Goal: Contribute content

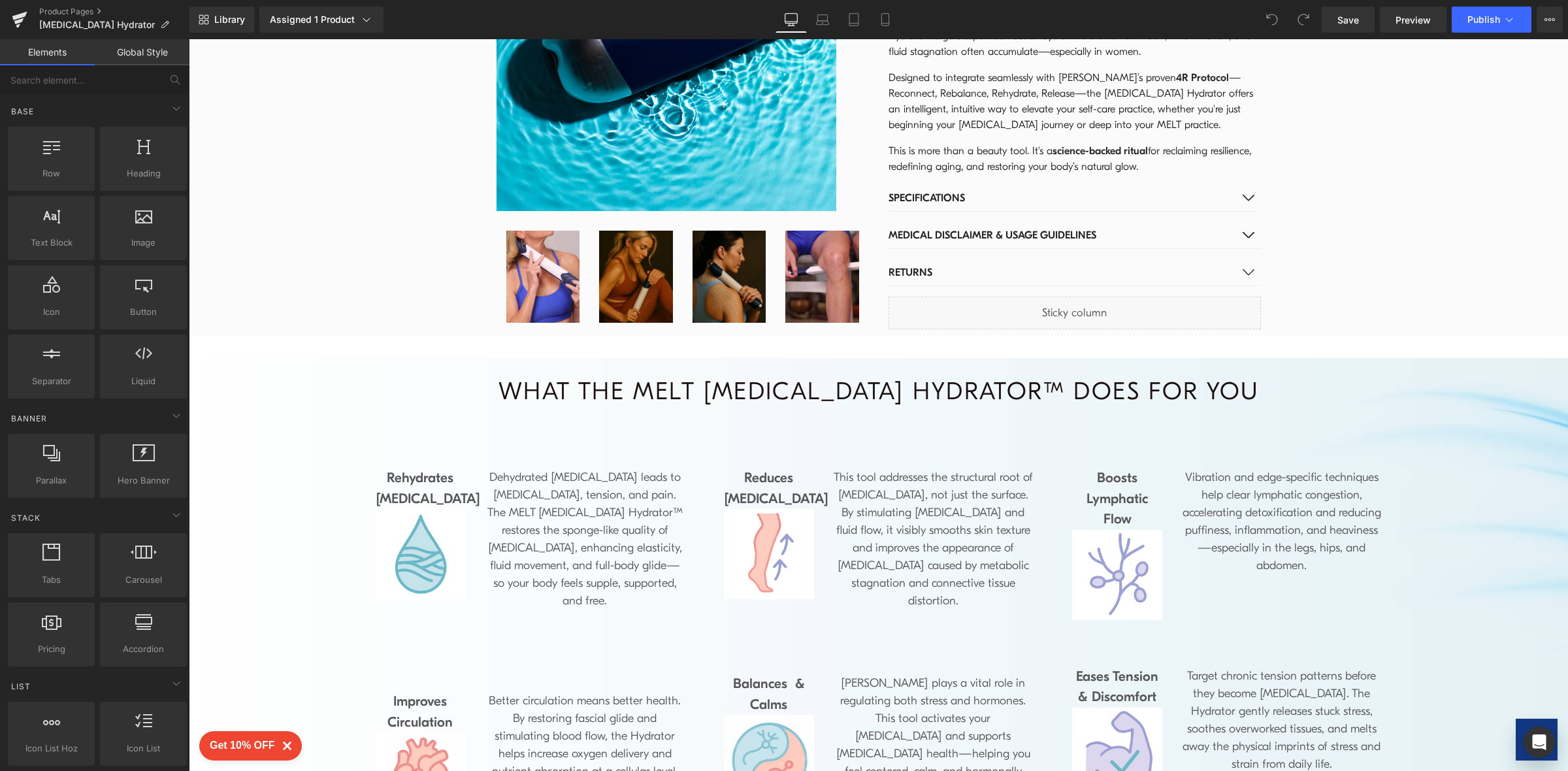
scroll to position [735, 0]
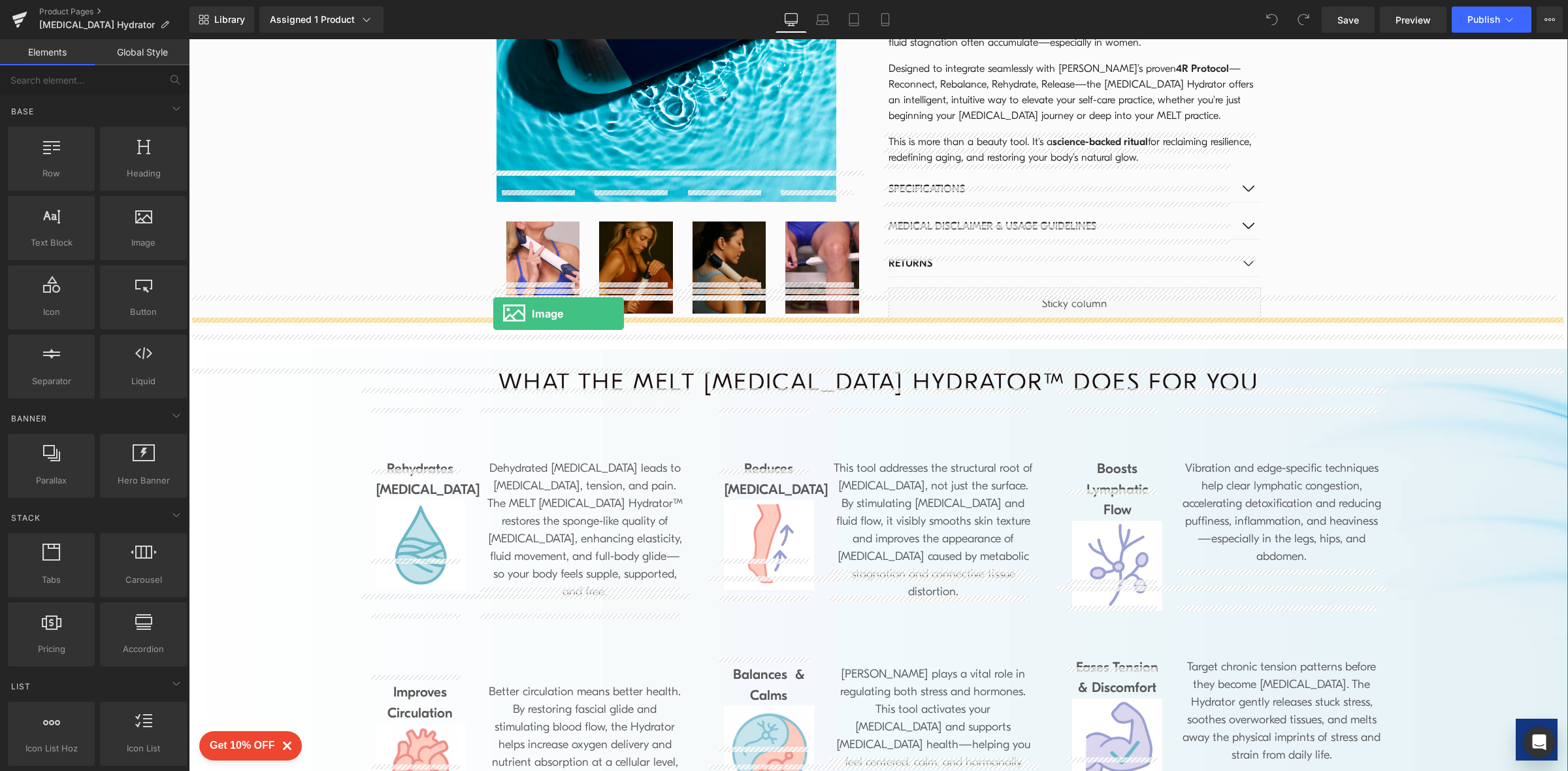
drag, startPoint x: 324, startPoint y: 281, endPoint x: 493, endPoint y: 314, distance: 172.2
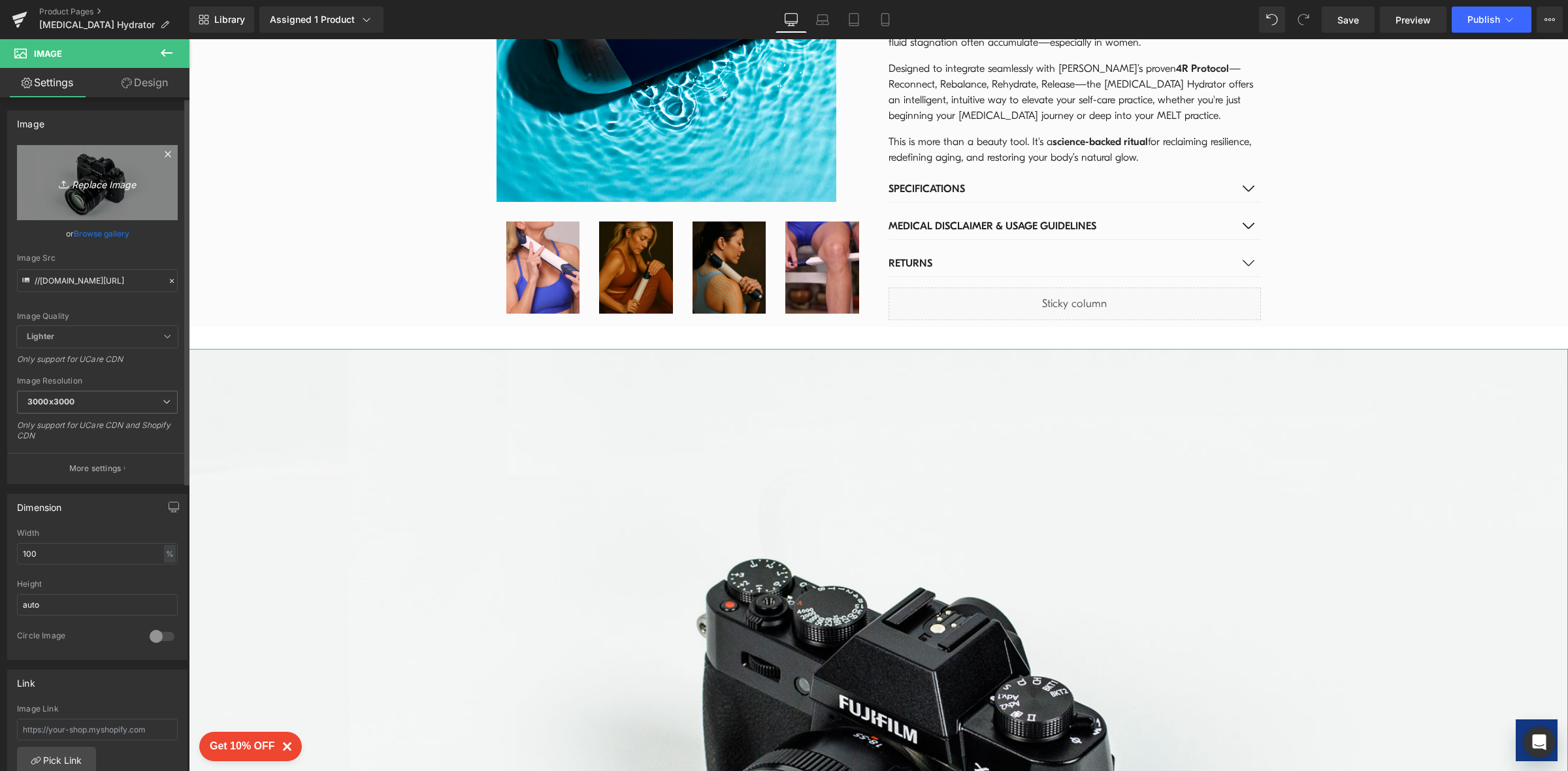
click at [86, 183] on icon "Replace Image" at bounding box center [97, 182] width 104 height 17
type input "C:\fakepath\Shopify Product images (1080 × 1080 px) (25).png"
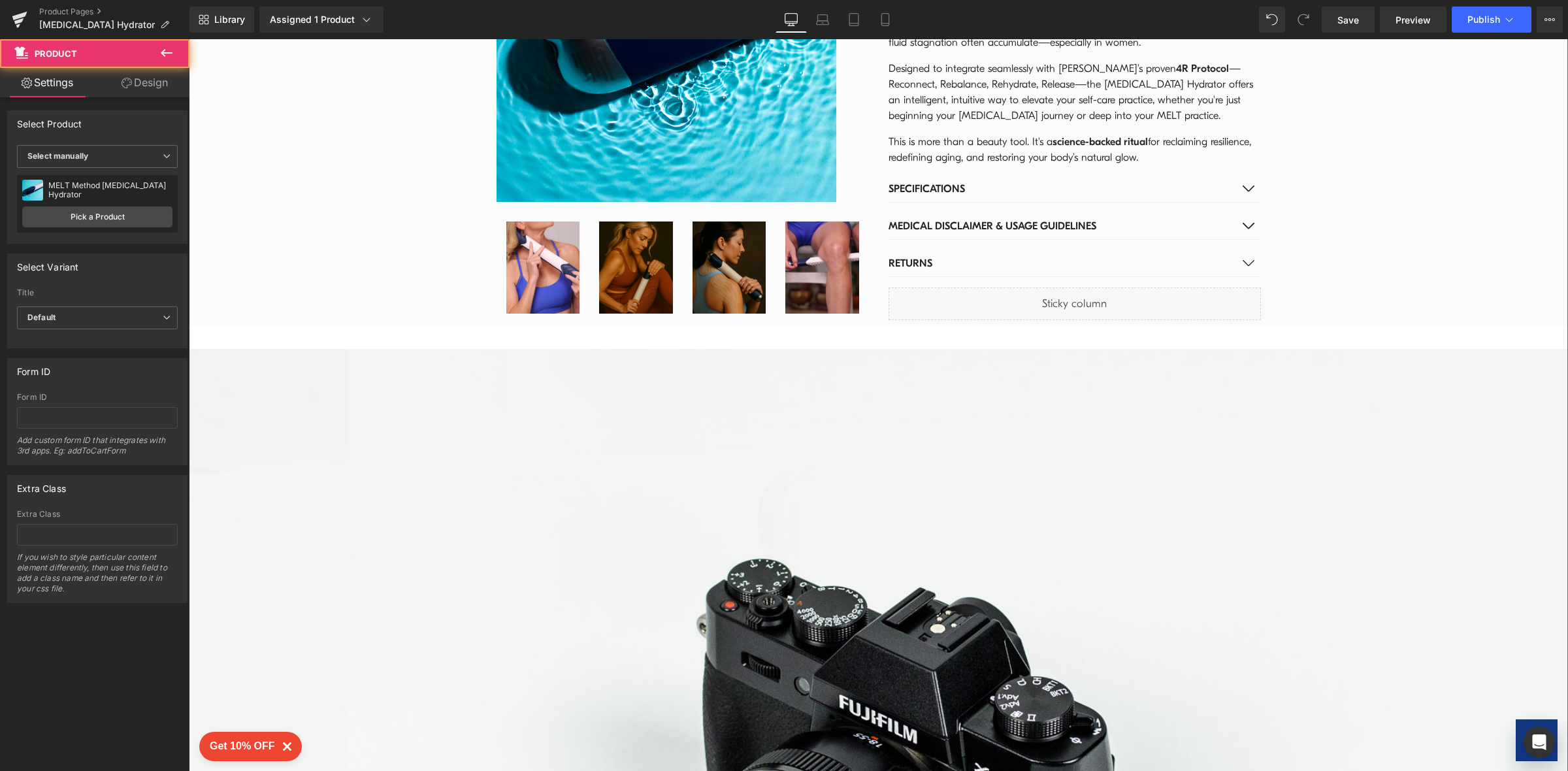
click at [386, 252] on div "Sale Off (P) Image Row Image Image Image Image Row MELT Method Fascia Hydrator …" at bounding box center [878, 621] width 1379 height 2386
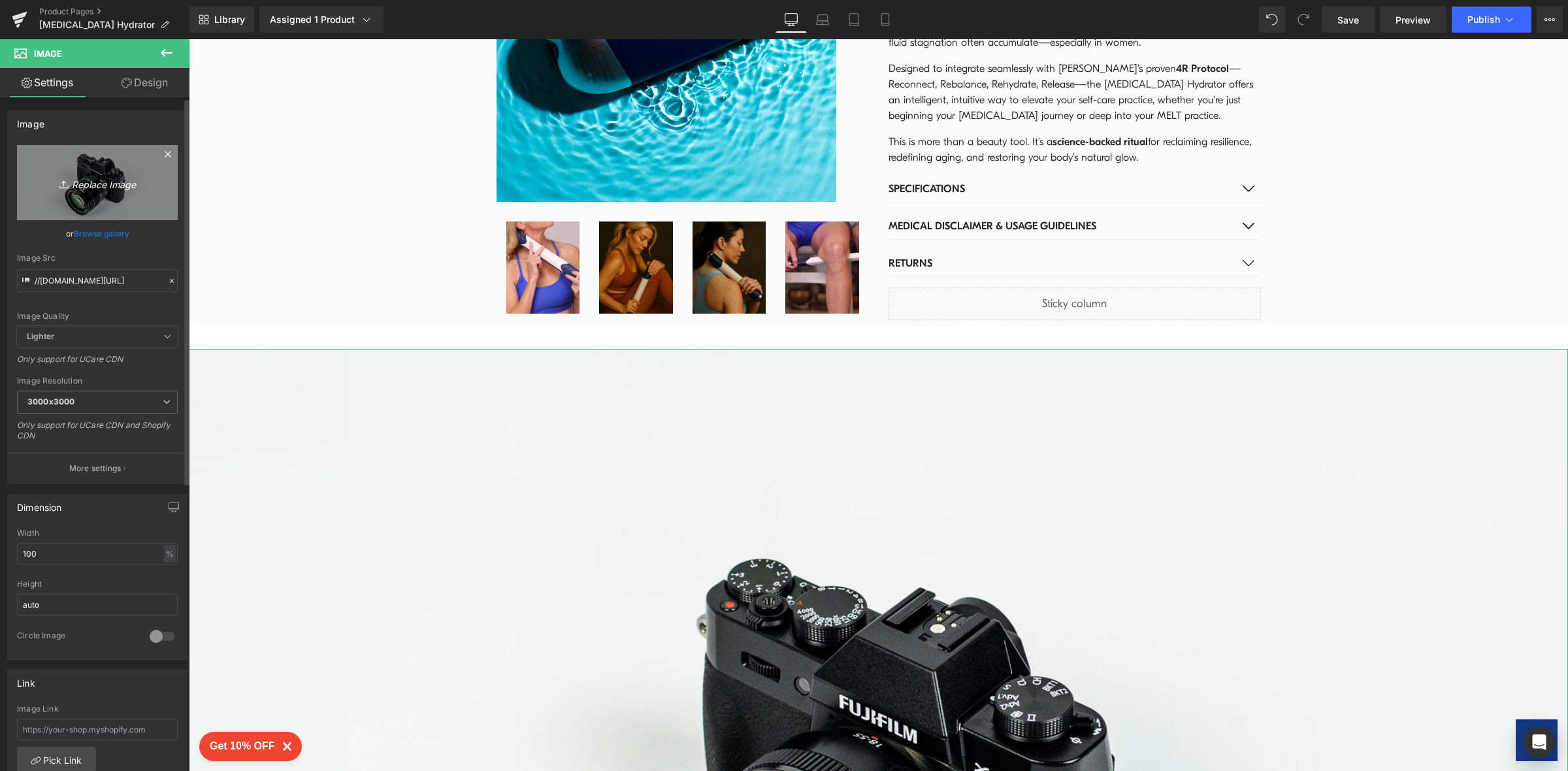
click at [99, 187] on icon "Replace Image" at bounding box center [97, 182] width 104 height 17
type input "C:\fakepath\Shopify Product images (1080 × 1080 px) (25).png"
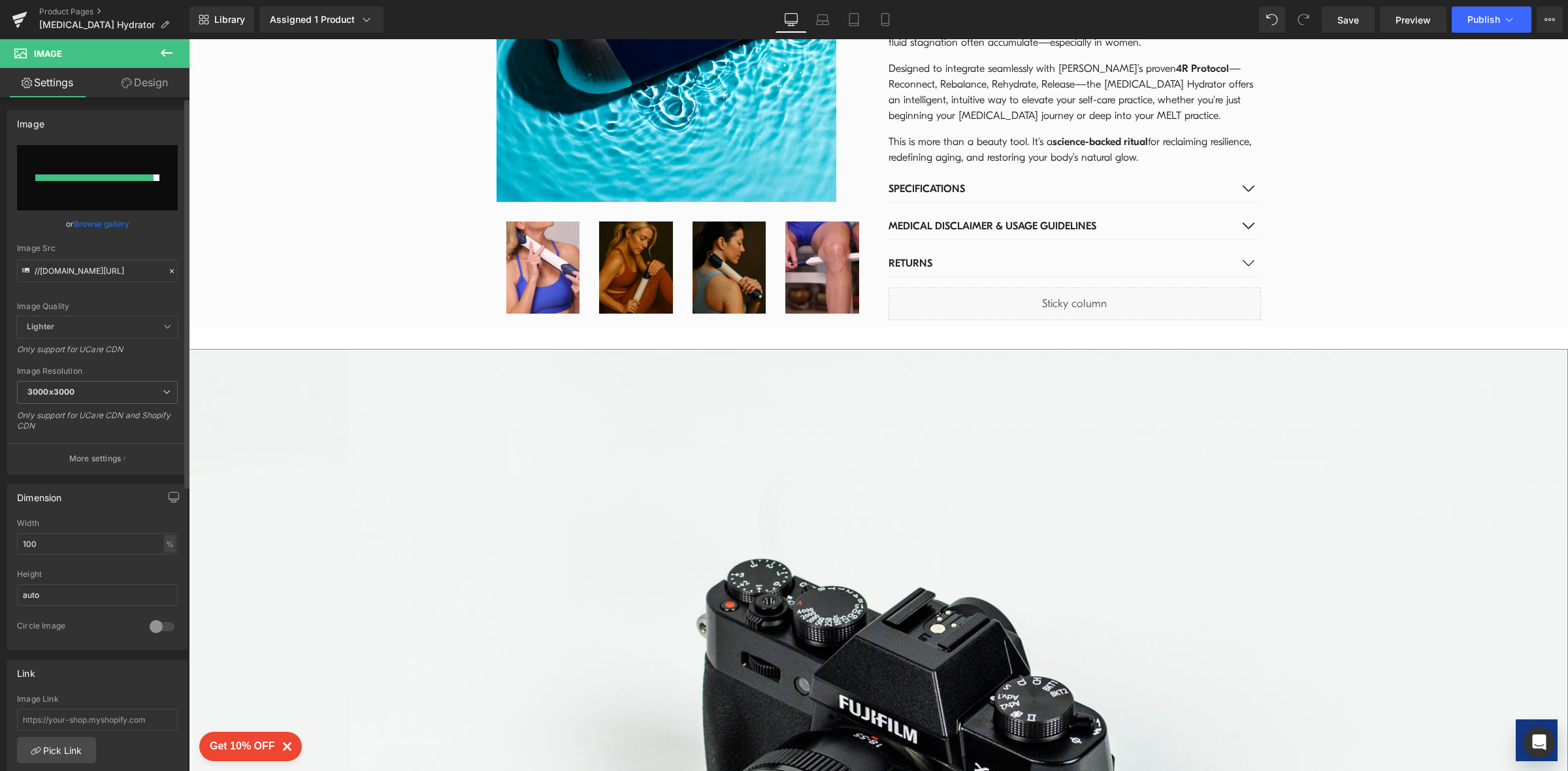
click at [118, 226] on link "Browse gallery" at bounding box center [101, 224] width 55 height 23
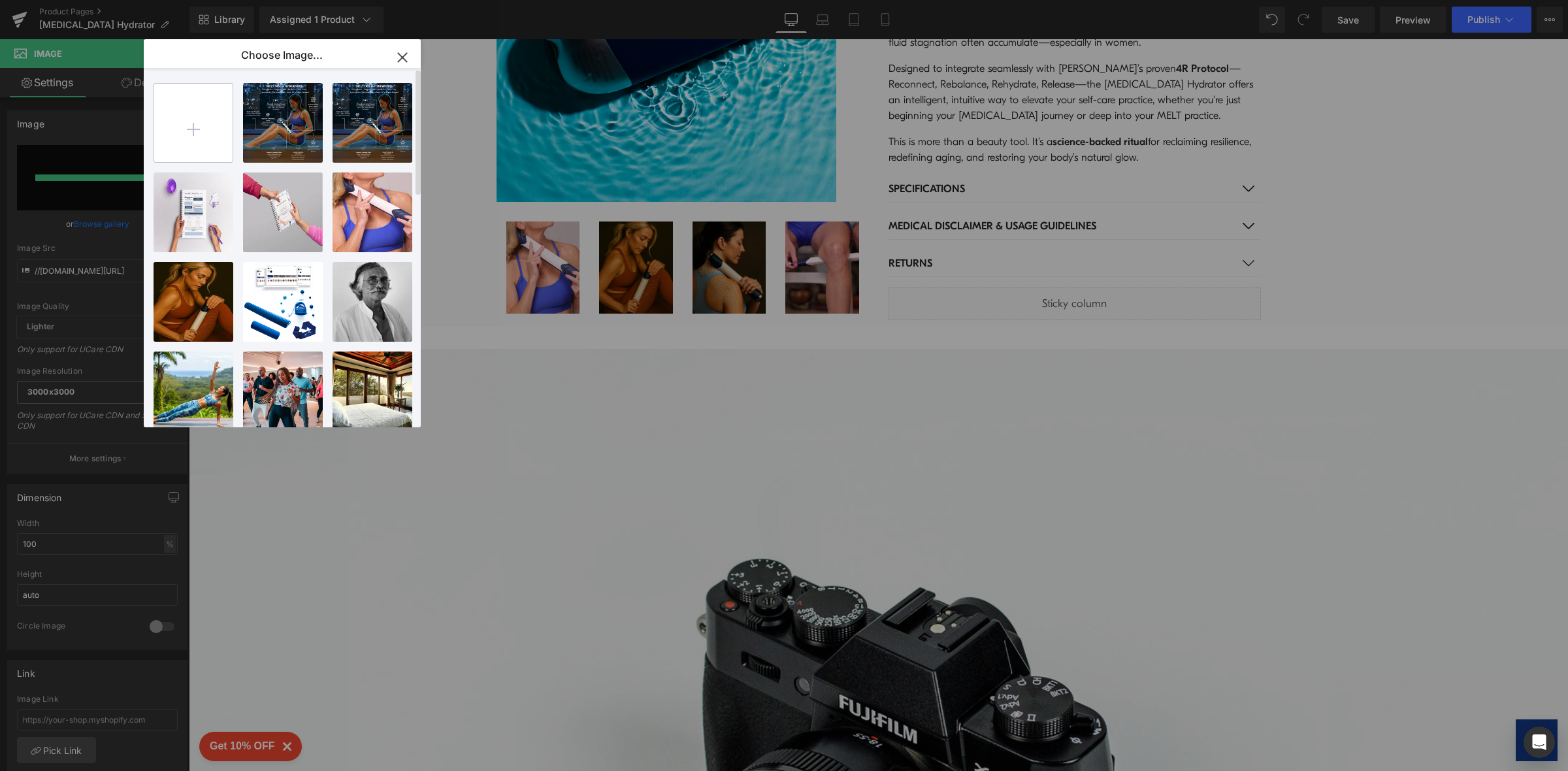
click at [200, 126] on input "file" at bounding box center [193, 122] width 78 height 78
click at [301, 120] on div "Shopify..._25_.png 1.72 MB" at bounding box center [283, 122] width 80 height 80
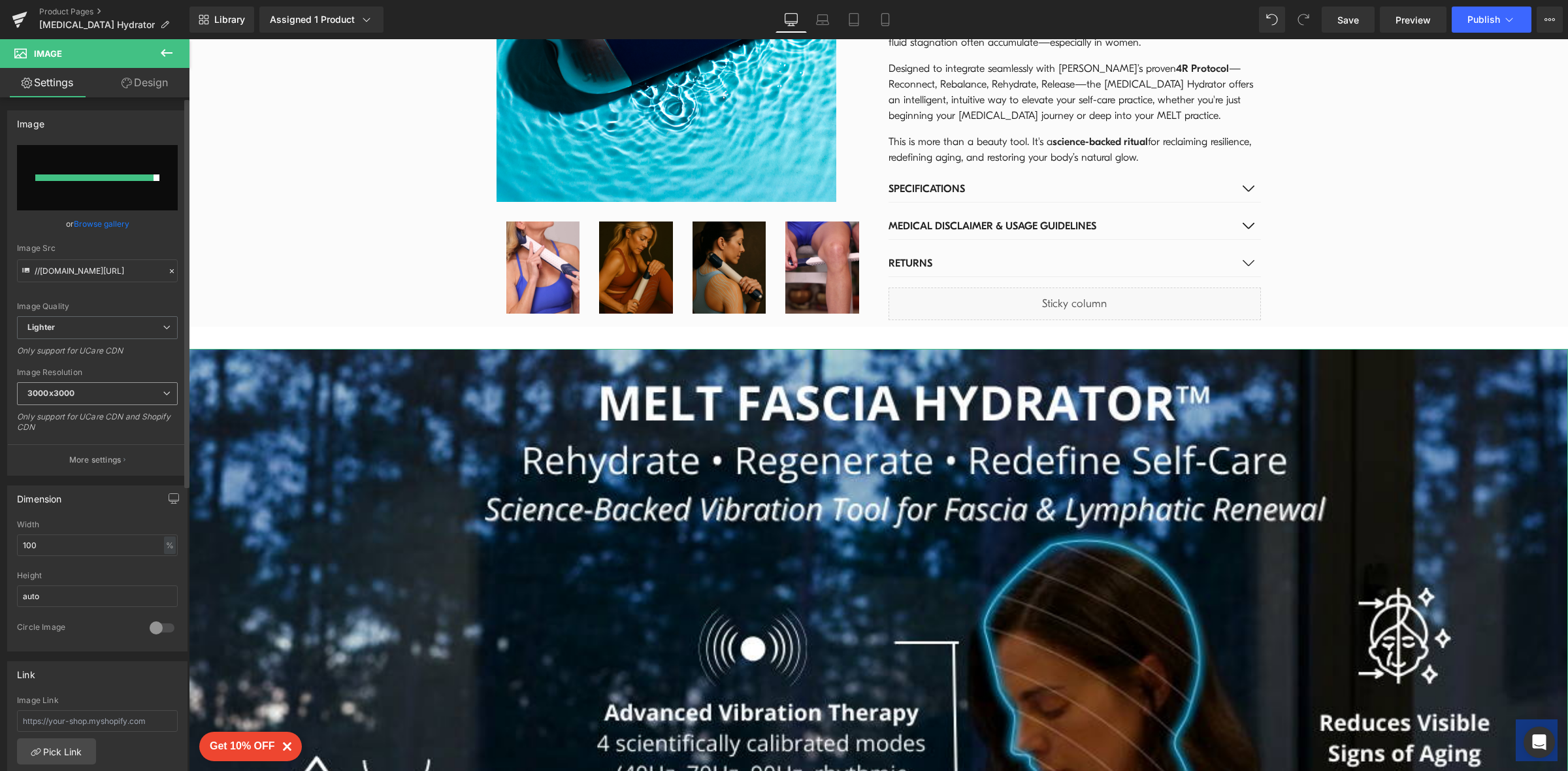
click at [163, 393] on icon at bounding box center [166, 393] width 8 height 8
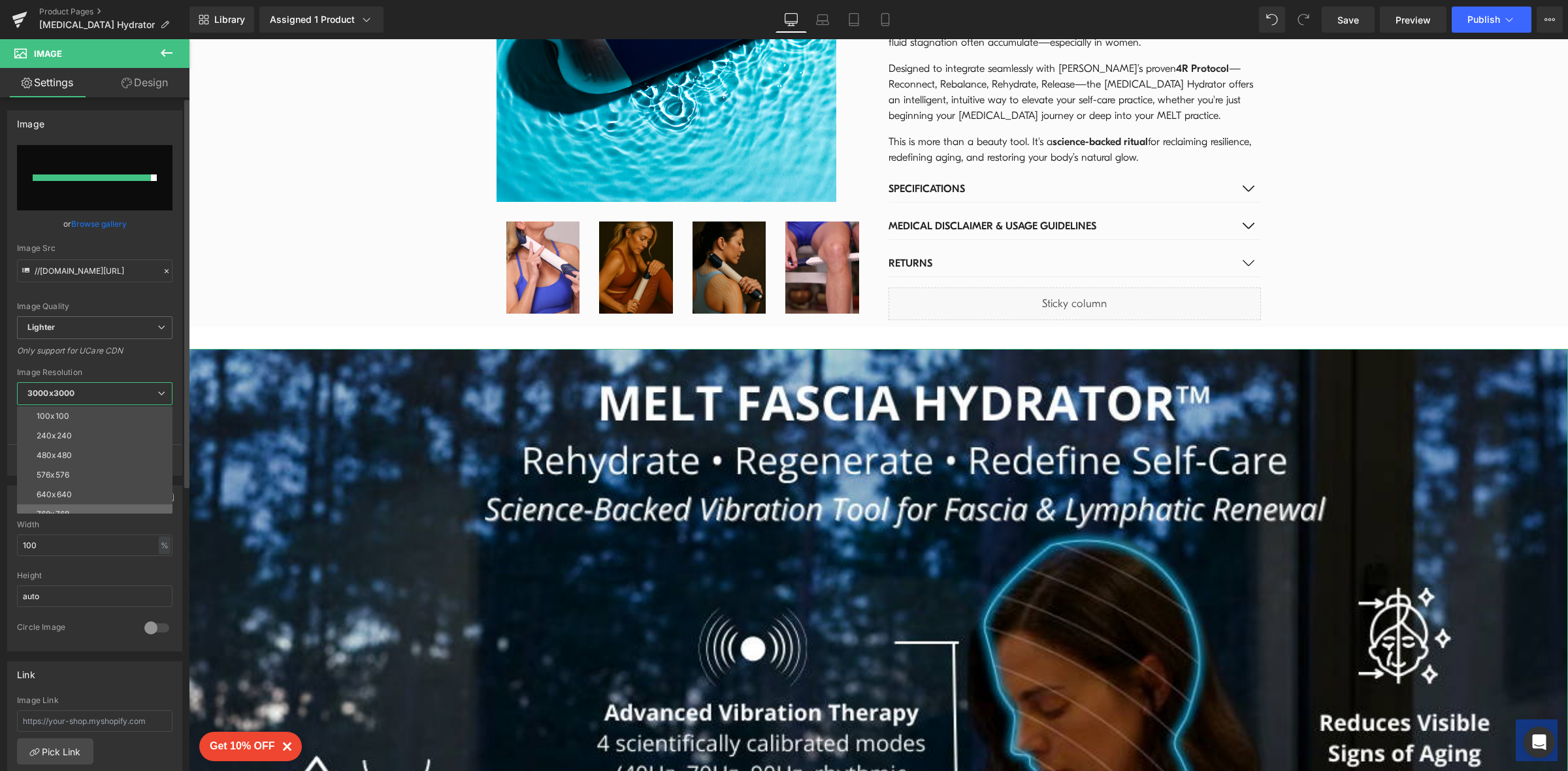
click at [155, 506] on li "768x768" at bounding box center [98, 514] width 161 height 19
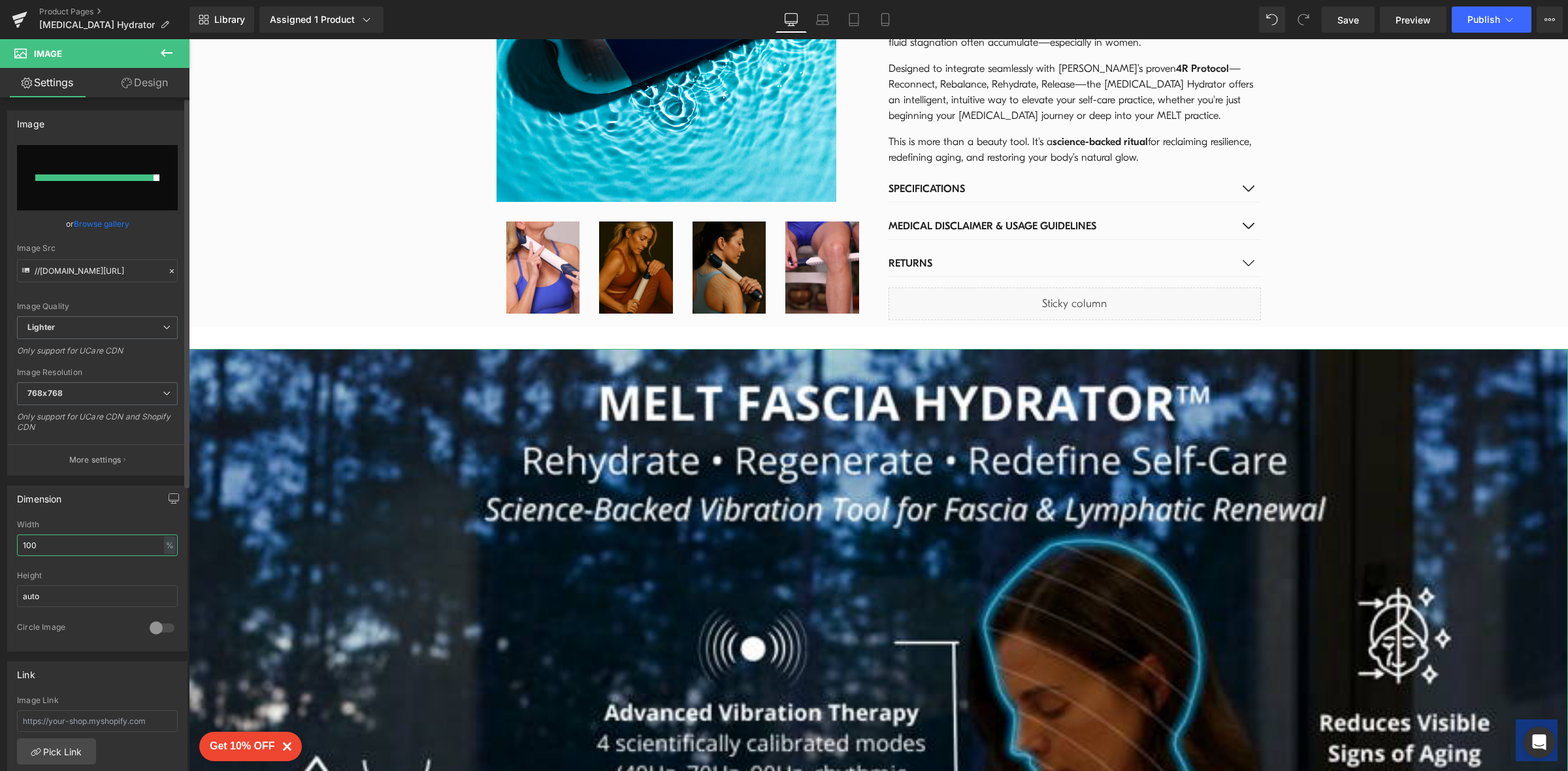
click at [122, 551] on input "100" at bounding box center [97, 546] width 160 height 22
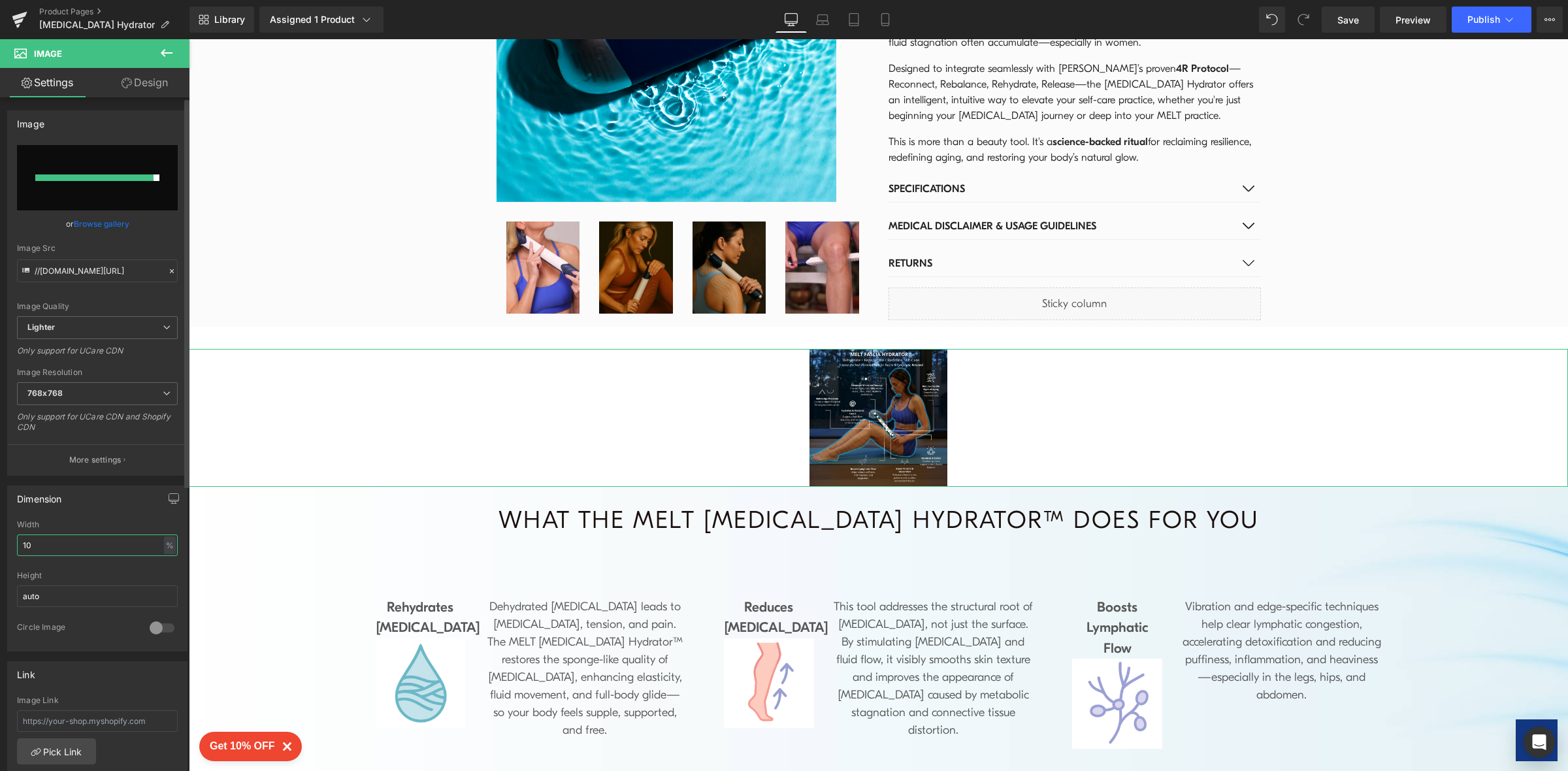
type input "1"
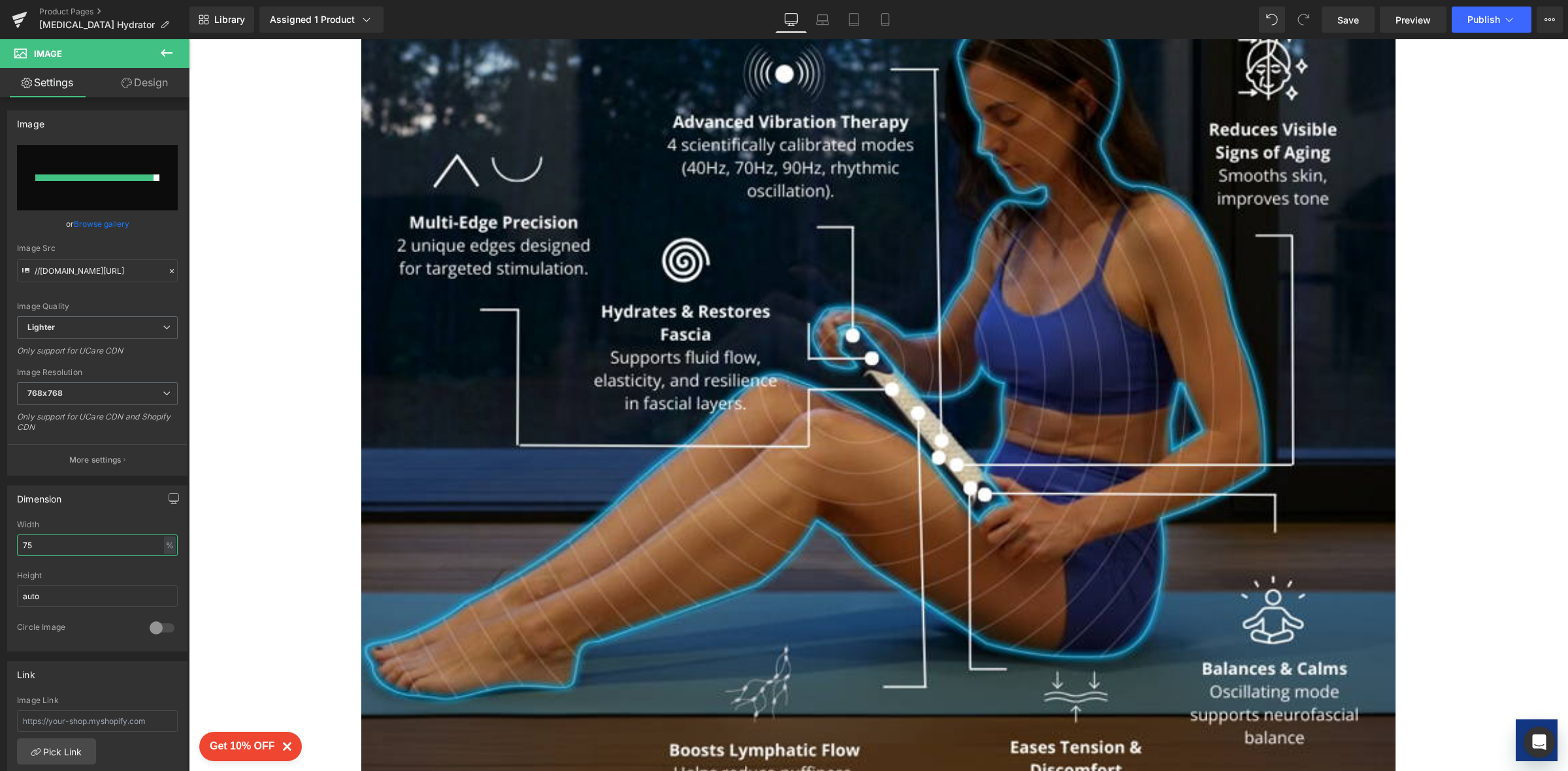
scroll to position [1225, 0]
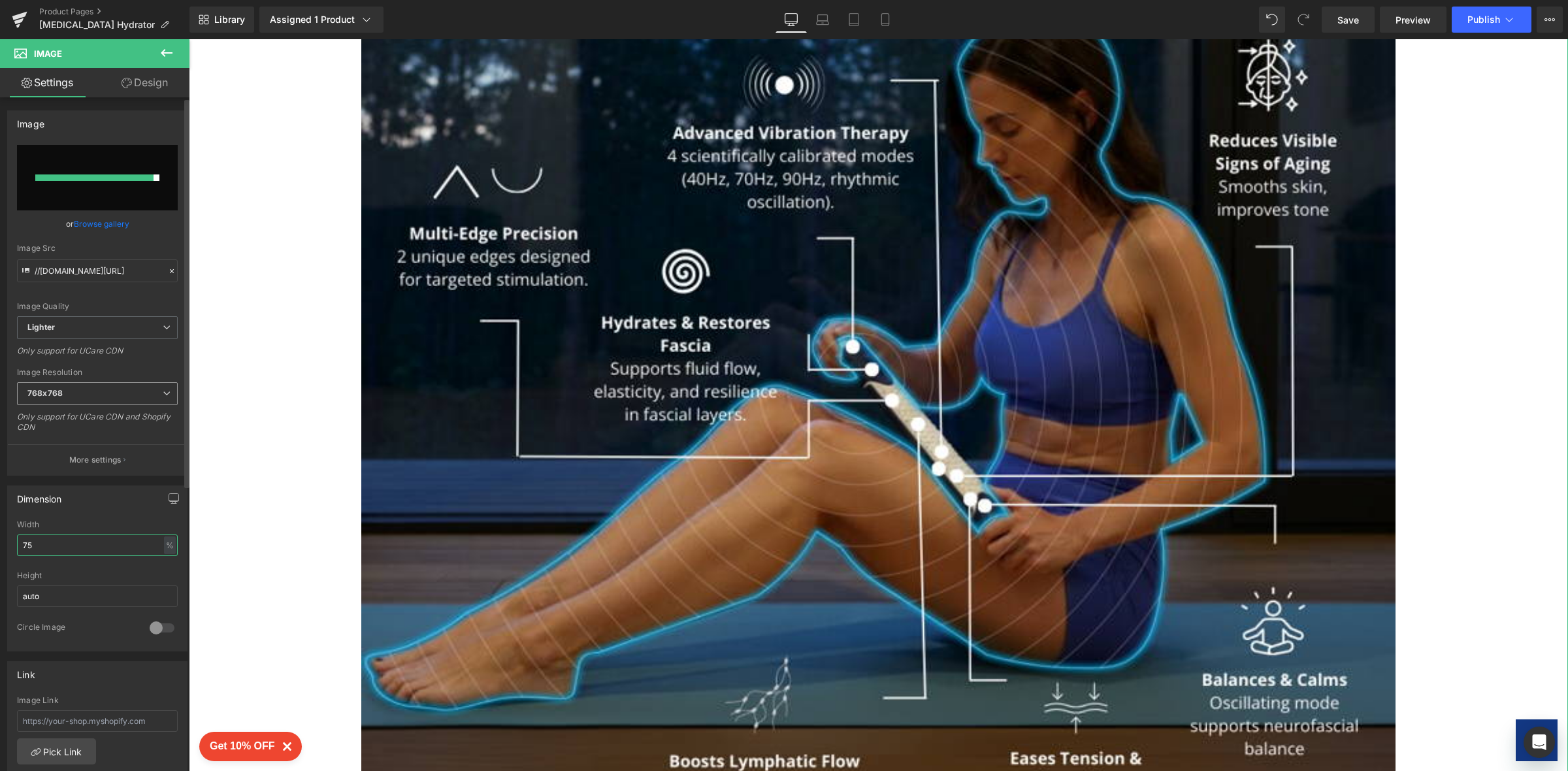
type input "75"
click at [153, 400] on span "768x768" at bounding box center [97, 394] width 160 height 23
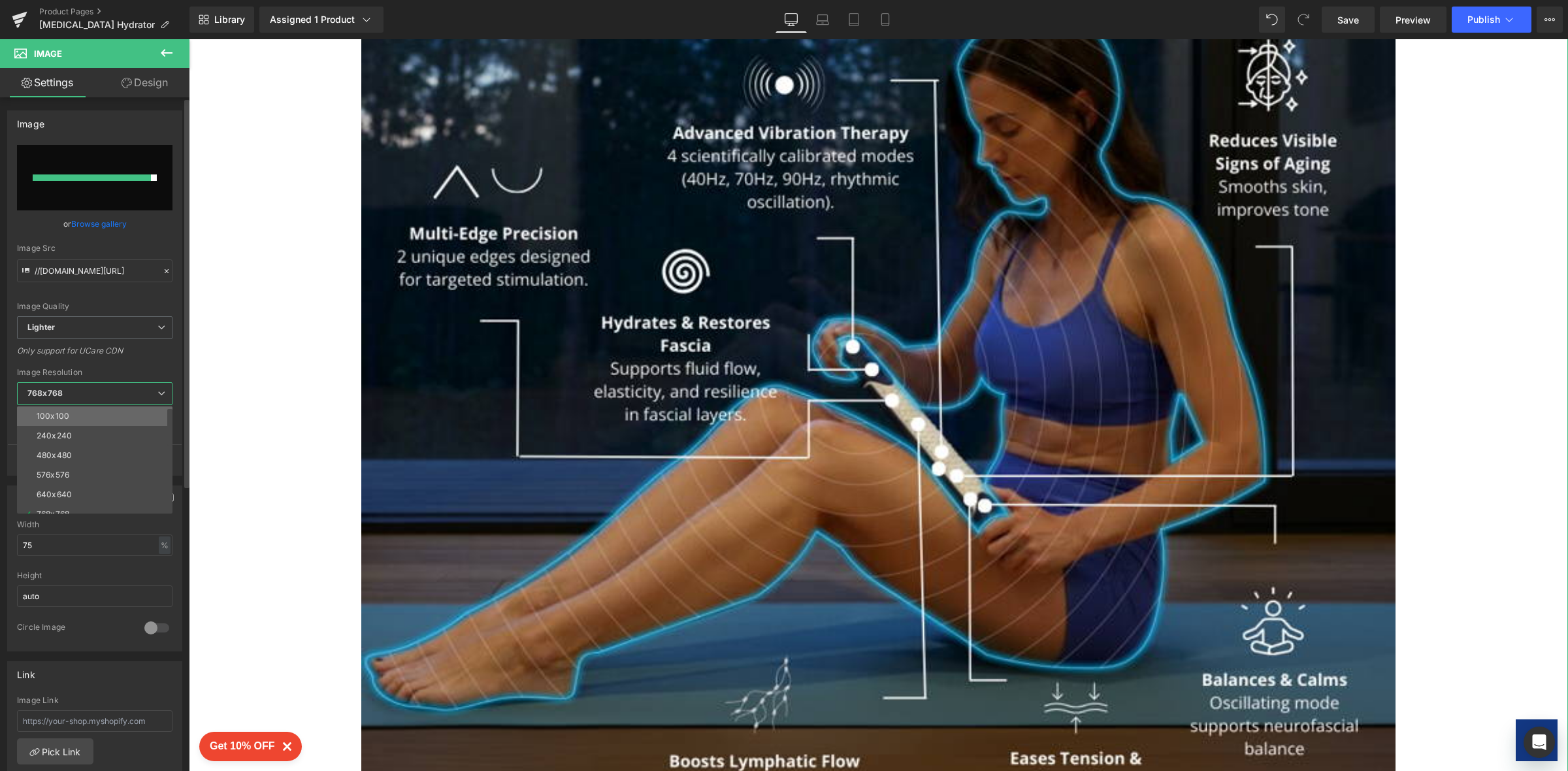
click at [150, 415] on li "100x100" at bounding box center [98, 416] width 161 height 19
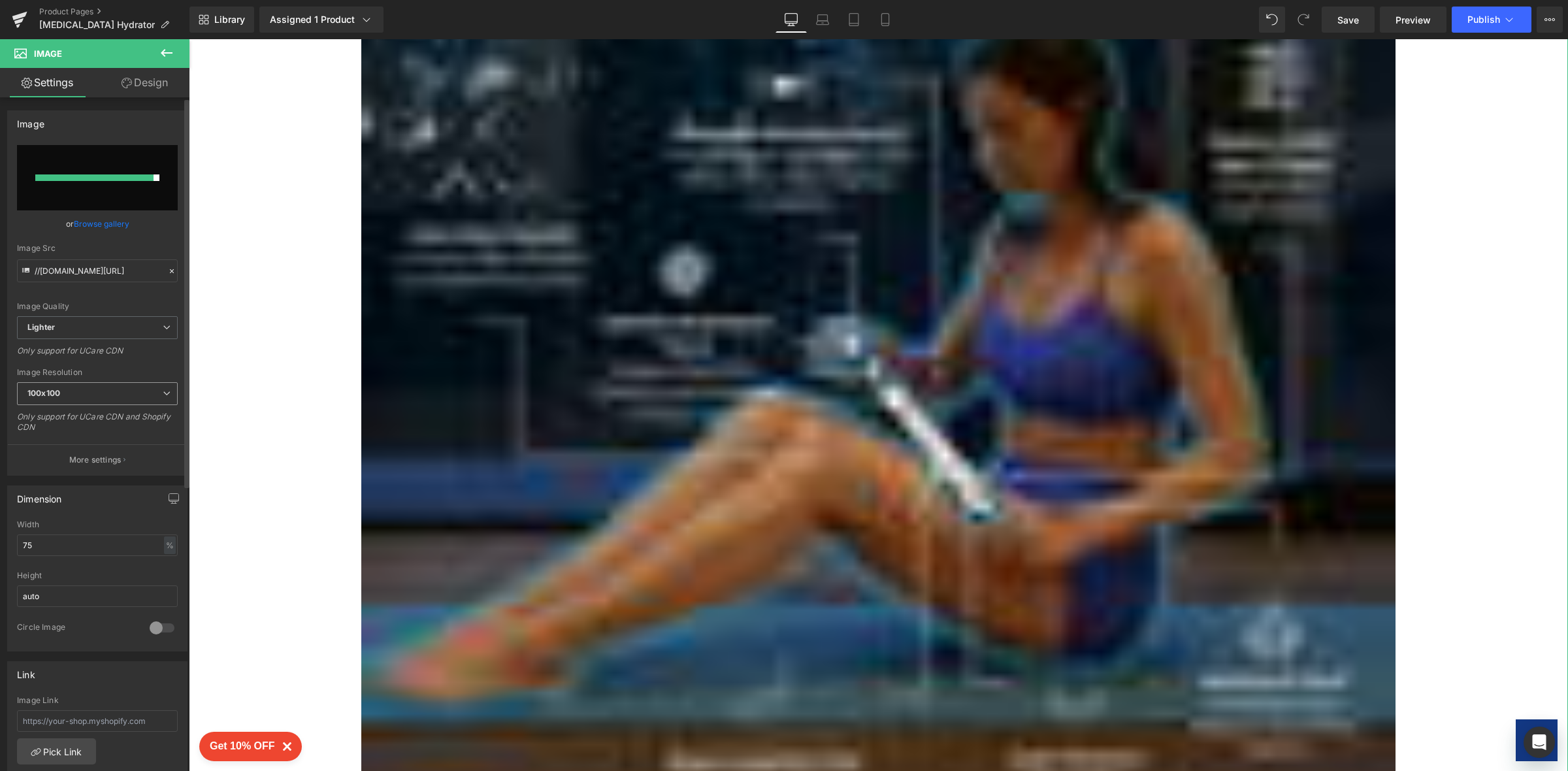
click at [158, 387] on span "100x100" at bounding box center [97, 394] width 160 height 23
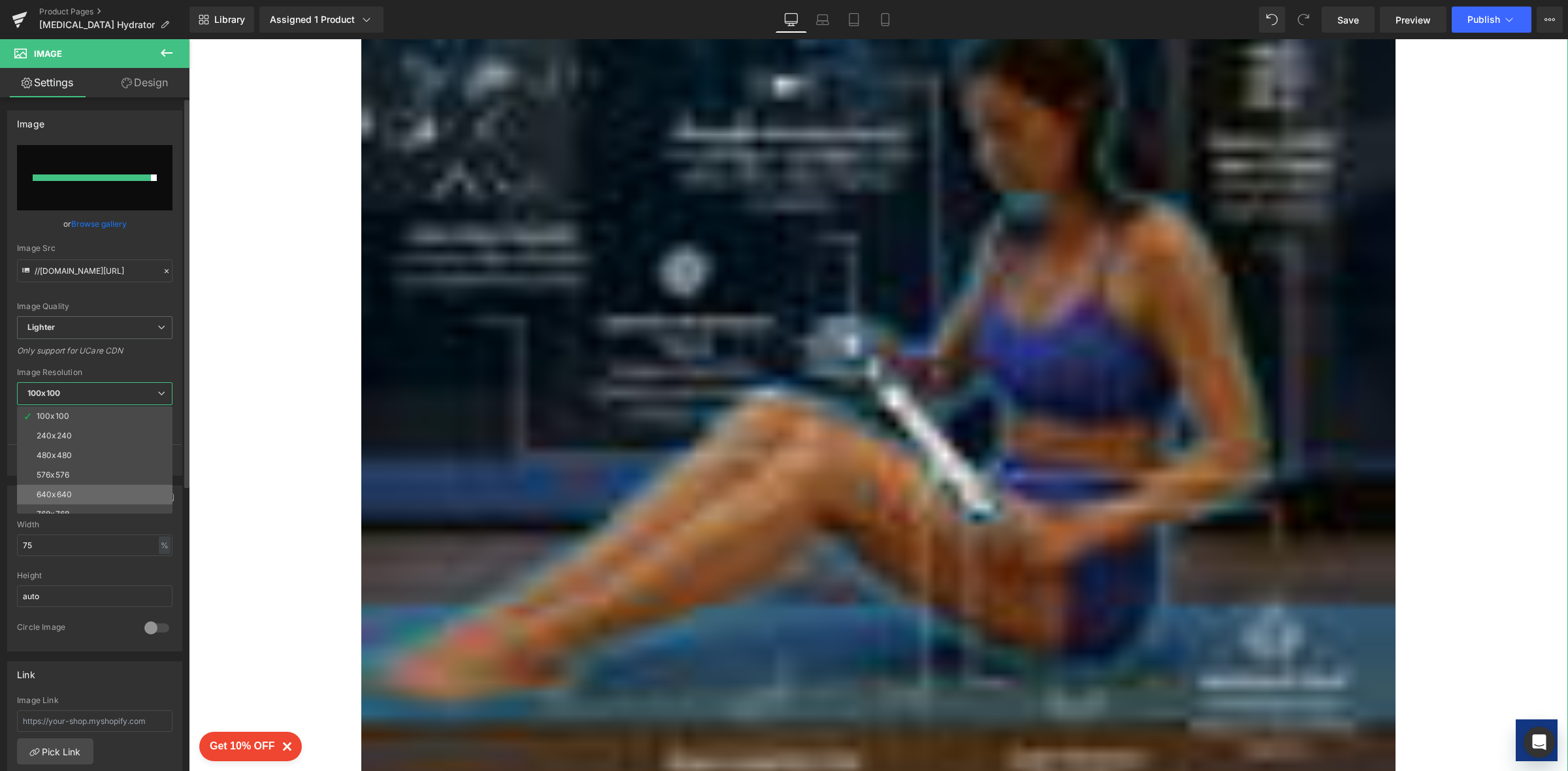
click at [147, 496] on li "640x640" at bounding box center [98, 495] width 161 height 19
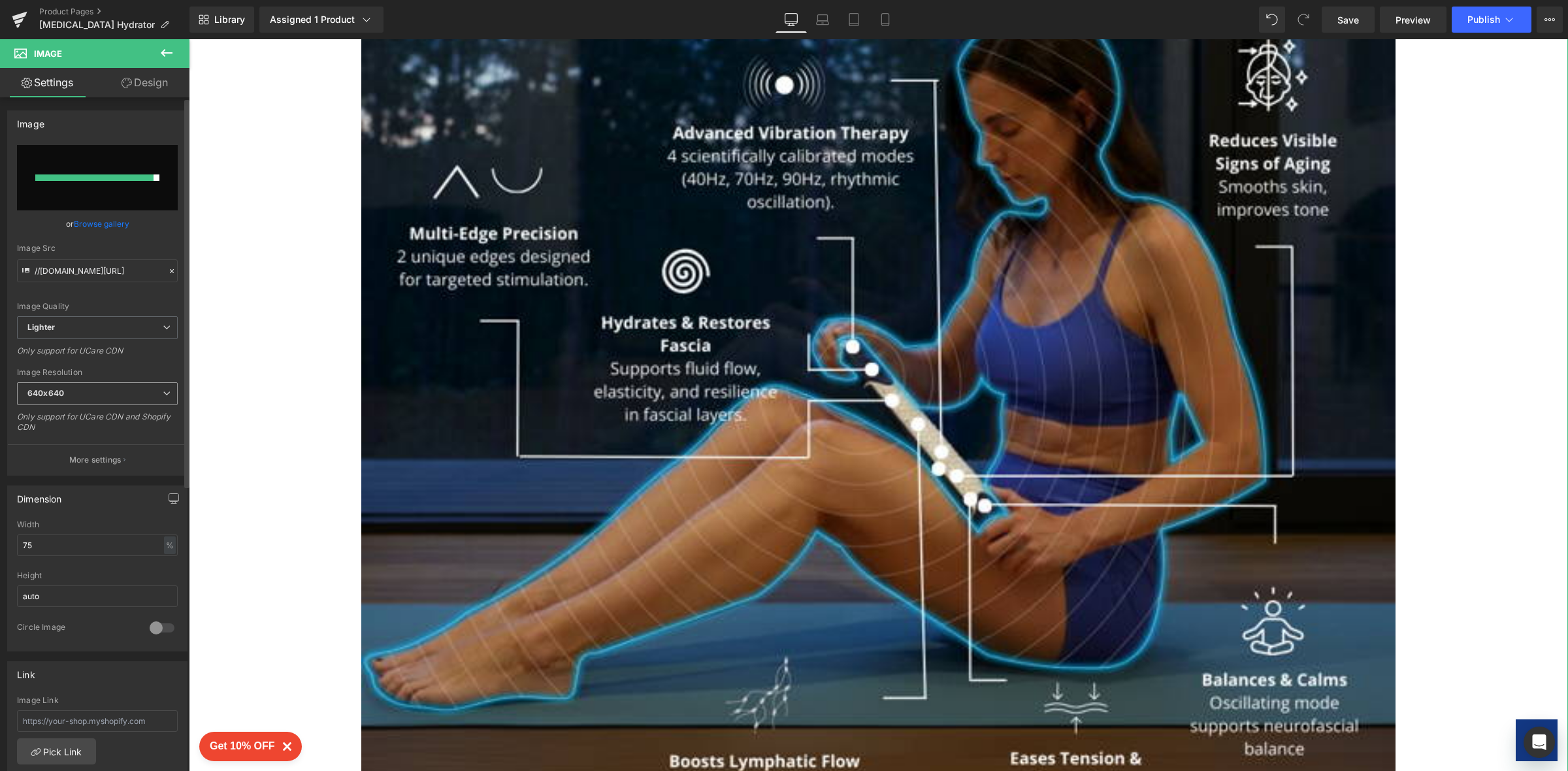
click at [163, 393] on icon at bounding box center [166, 393] width 8 height 8
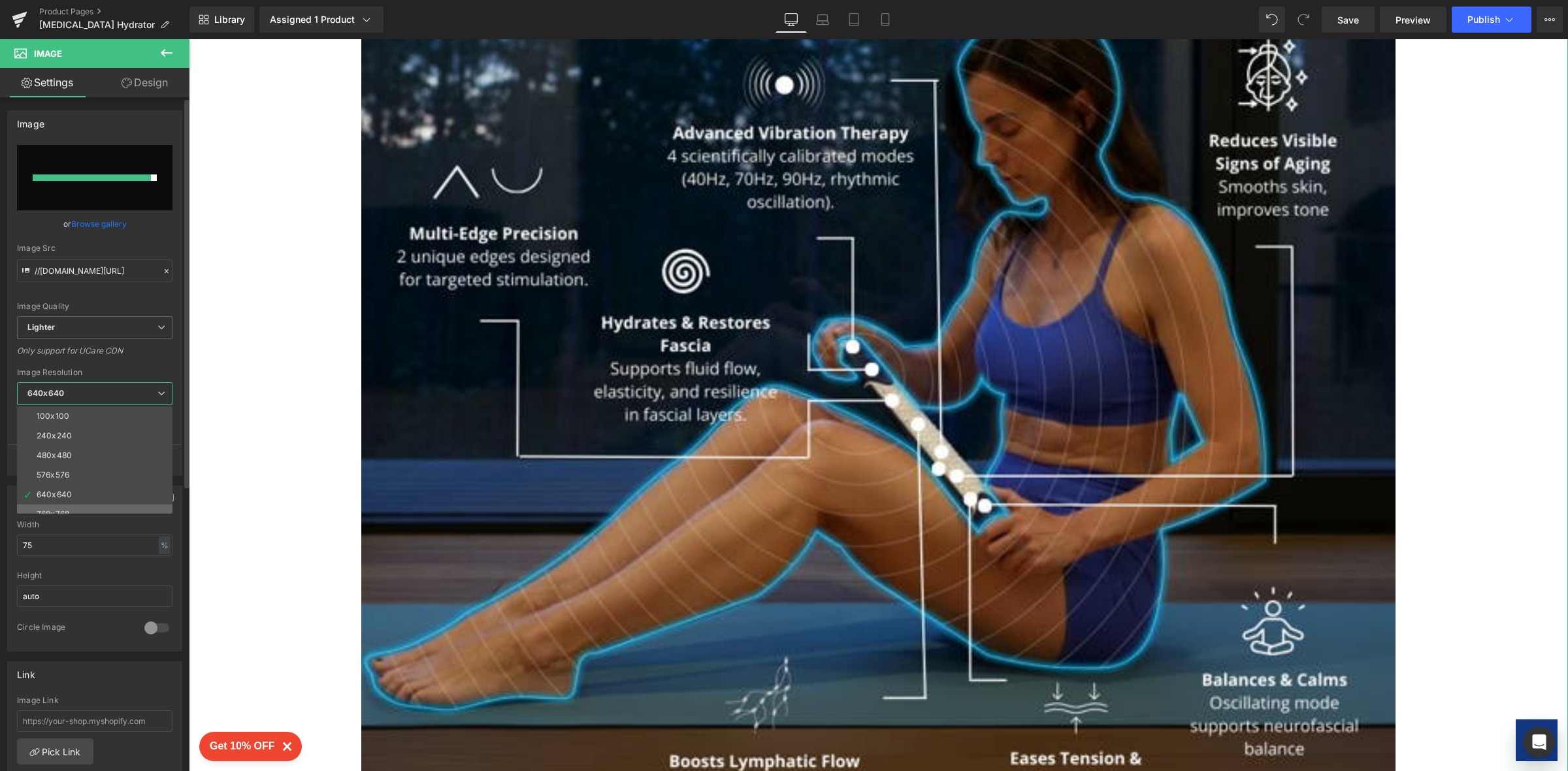
click at [148, 508] on li "768x768" at bounding box center [98, 514] width 161 height 19
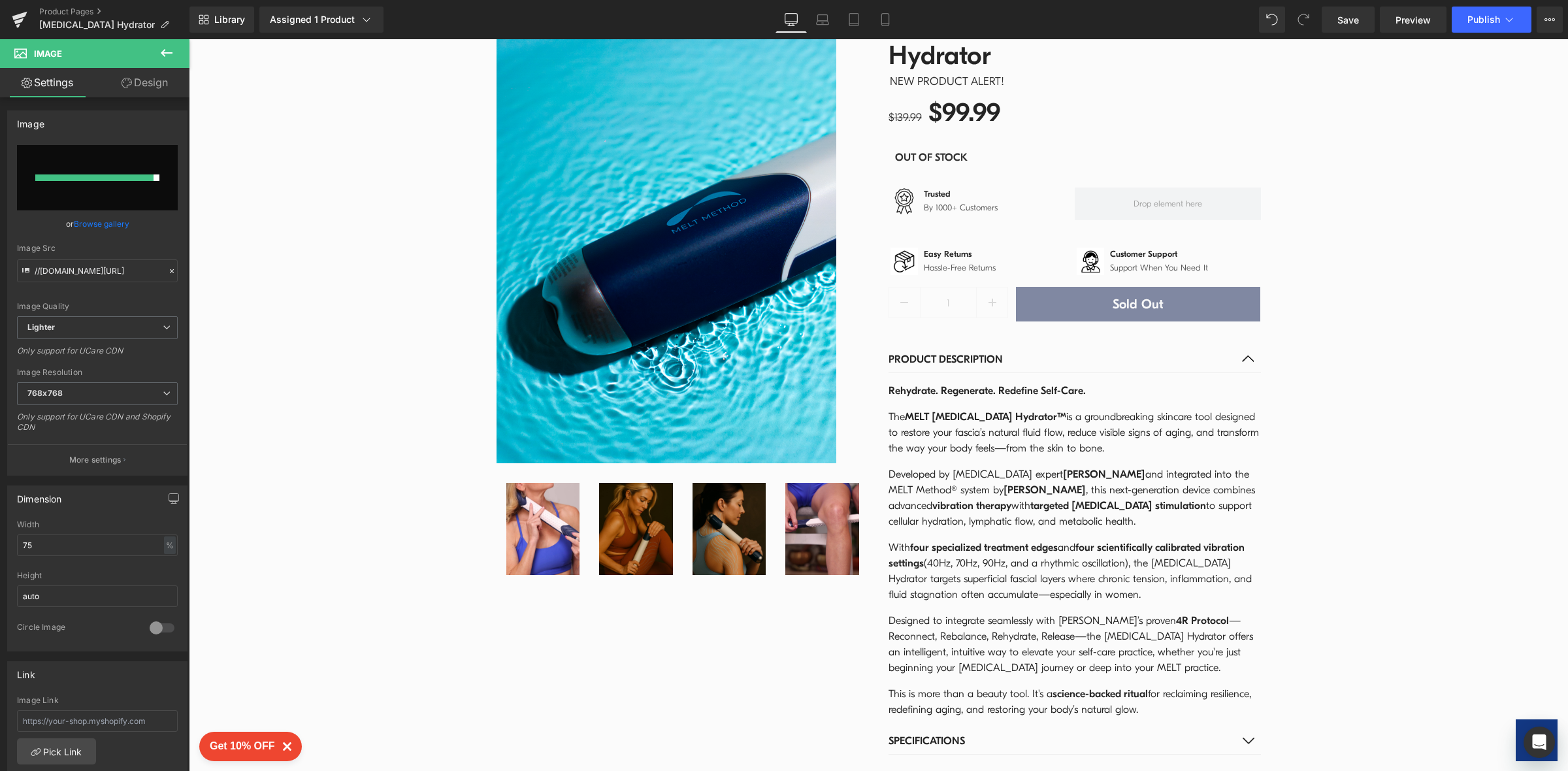
scroll to position [163, 0]
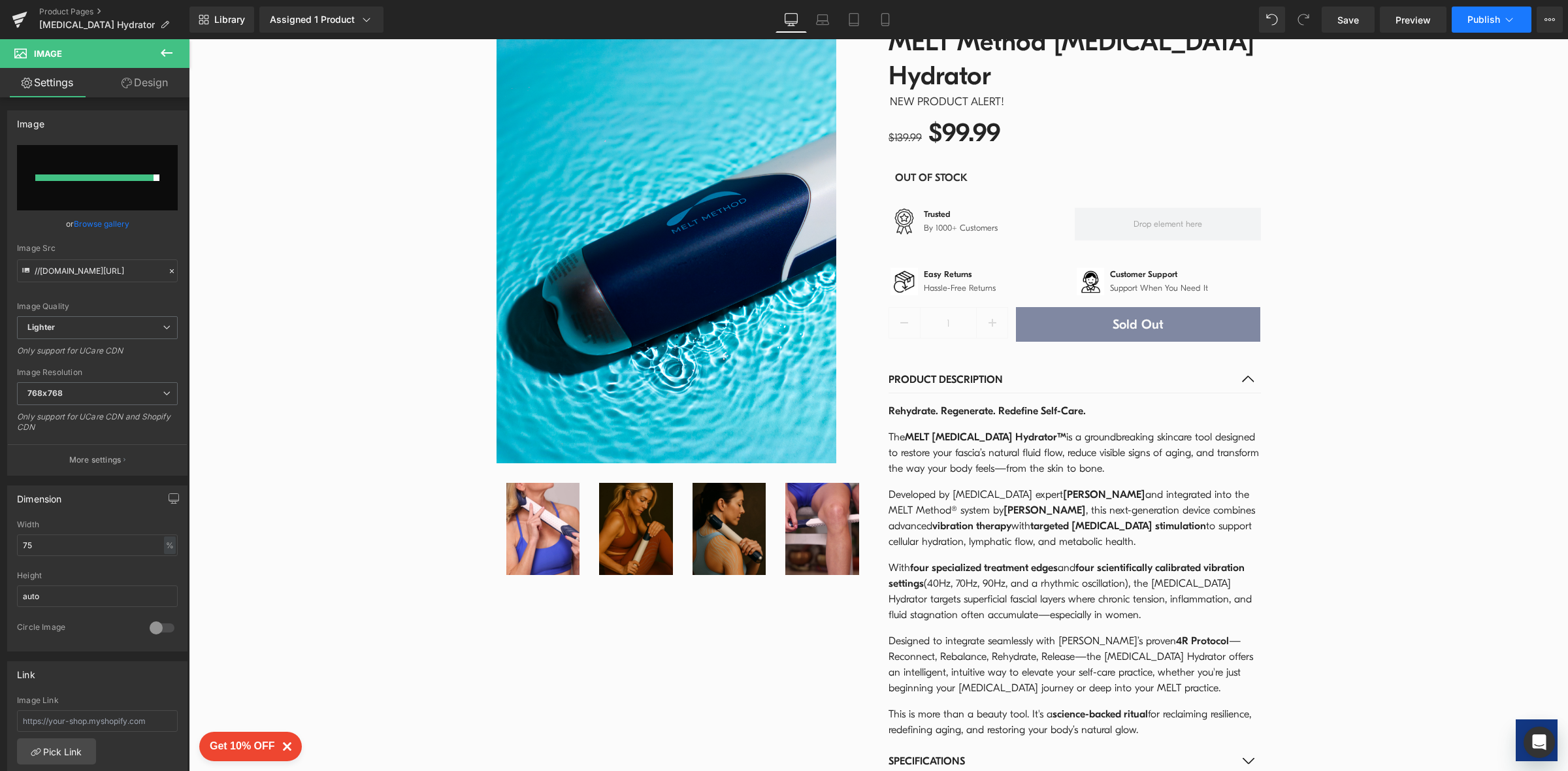
click at [1486, 22] on span "Publish" at bounding box center [1483, 19] width 32 height 11
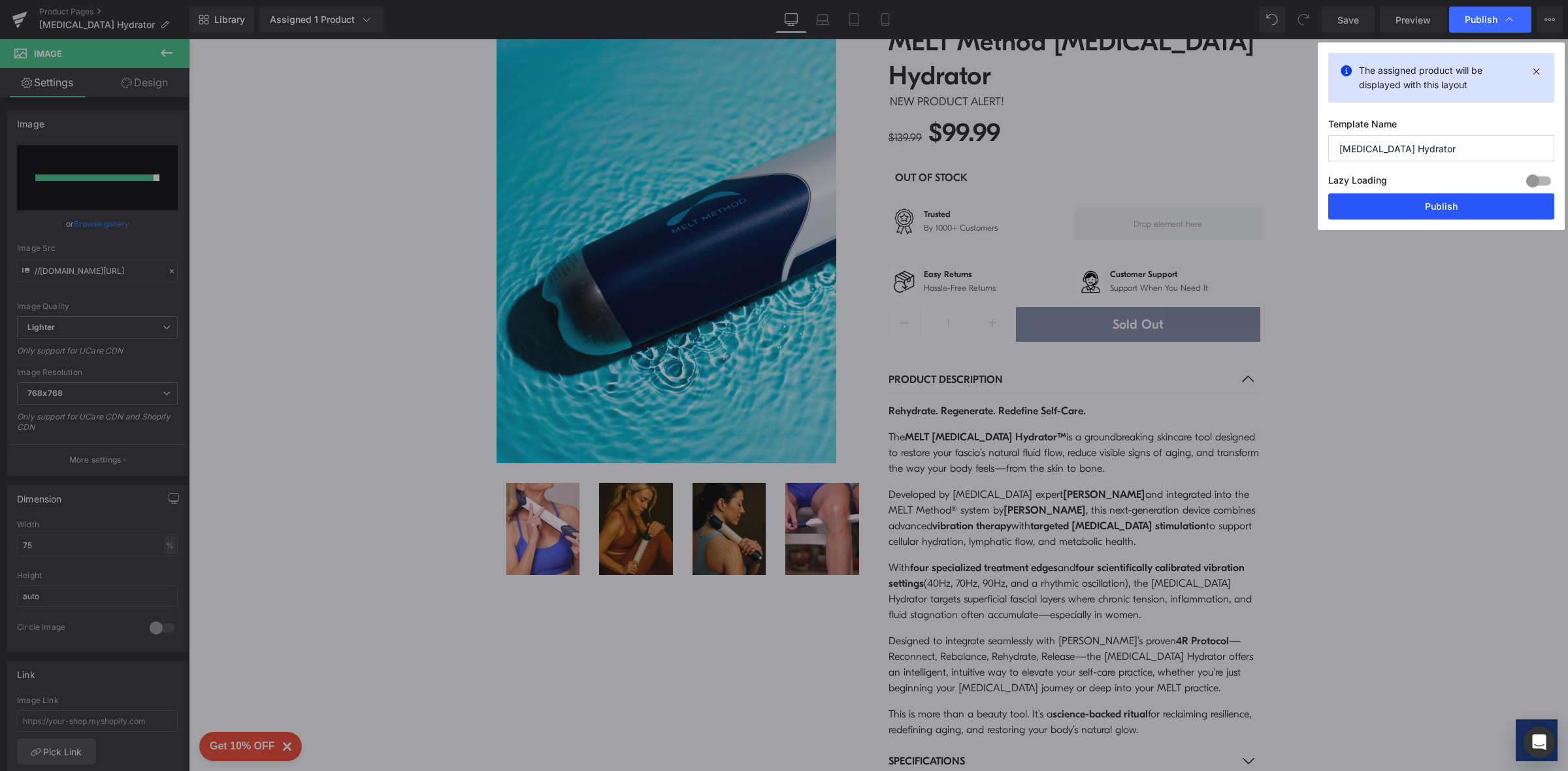
click at [1433, 204] on button "Publish" at bounding box center [1441, 207] width 226 height 26
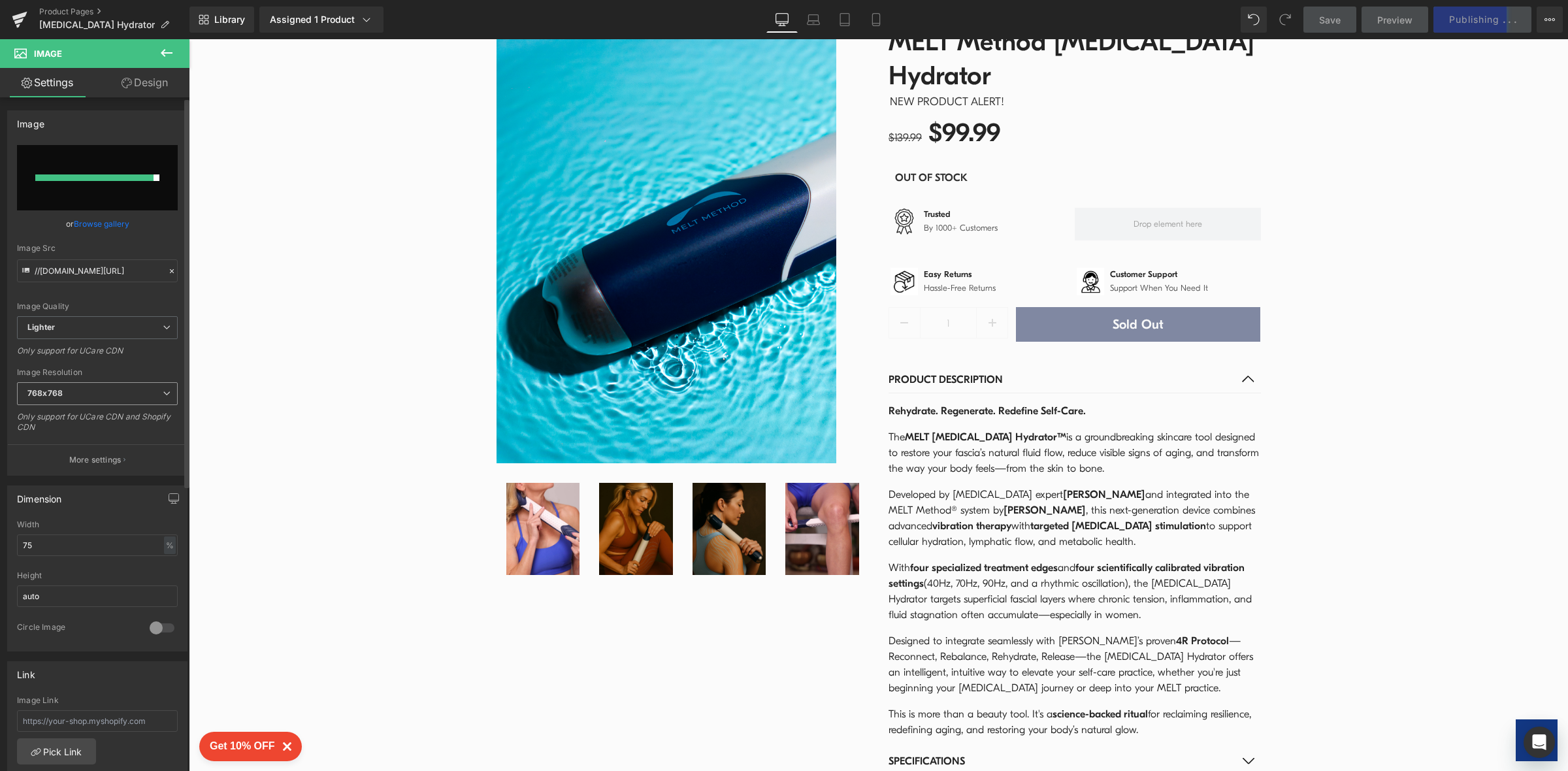
click at [163, 394] on icon at bounding box center [166, 393] width 8 height 8
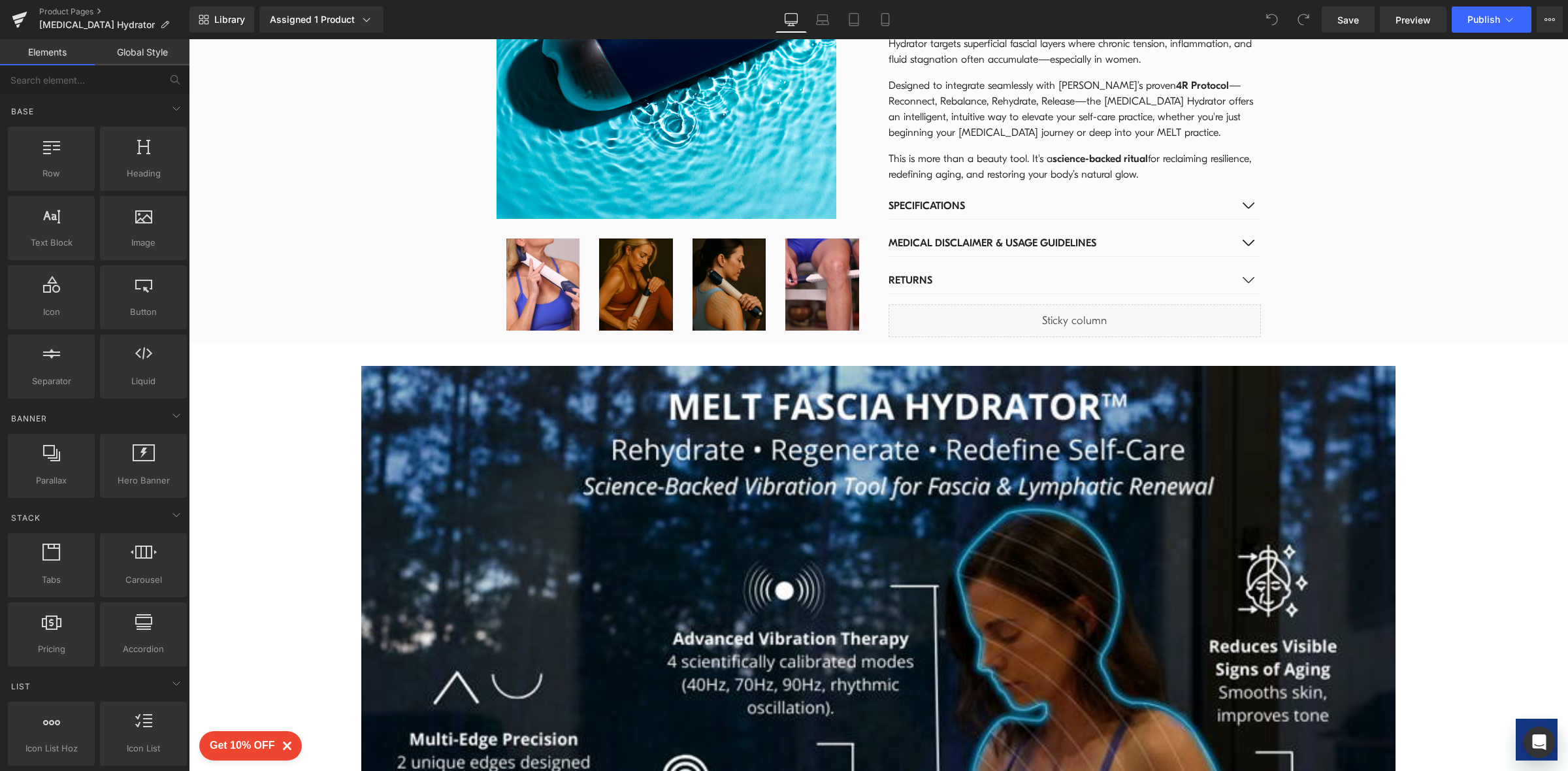
scroll to position [759, 0]
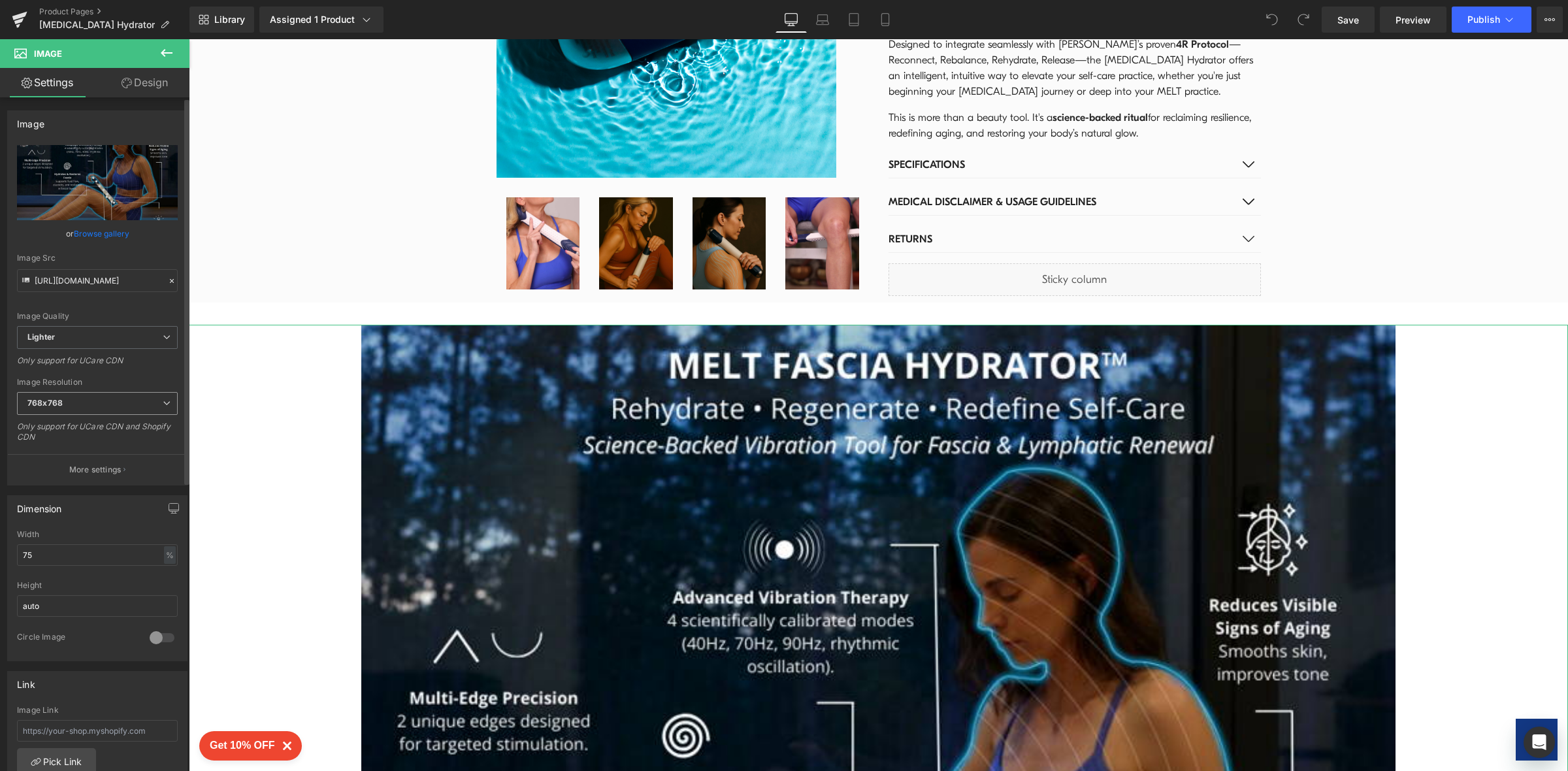
click at [163, 406] on icon at bounding box center [166, 403] width 8 height 8
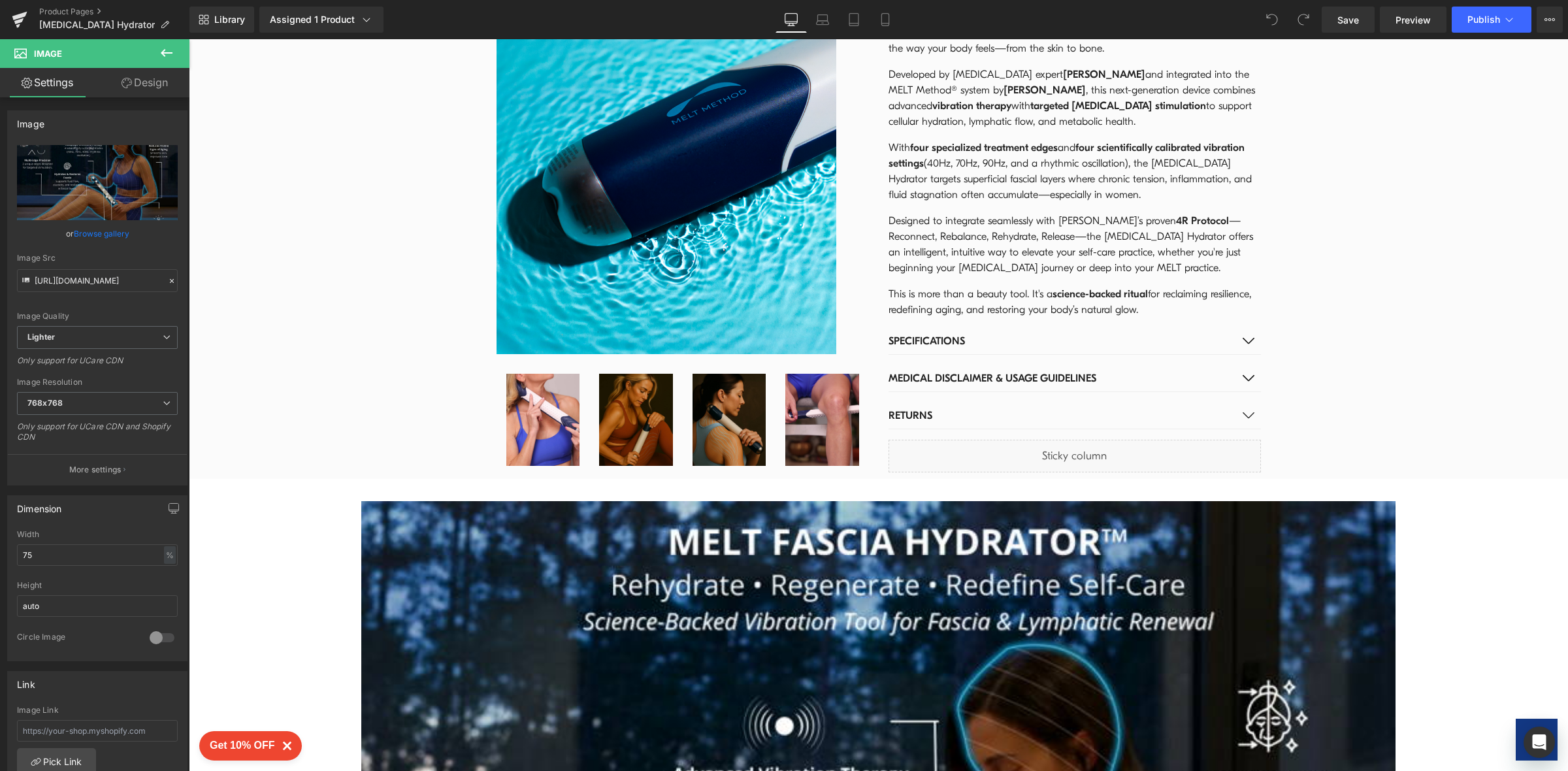
scroll to position [0, 0]
